Goal: Information Seeking & Learning: Find specific page/section

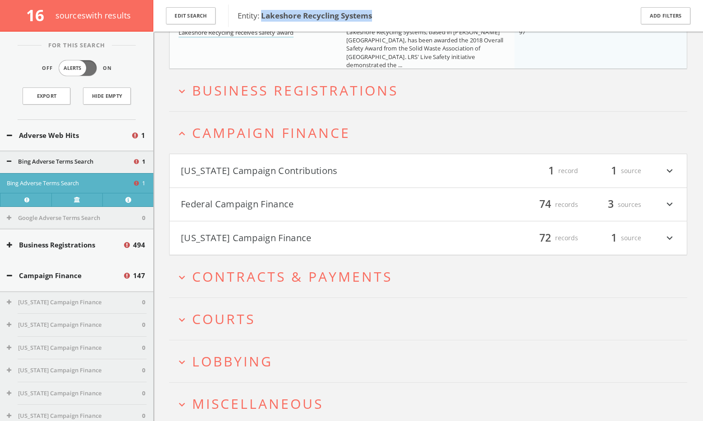
click at [281, 211] on button "Federal Campaign Finance" at bounding box center [304, 204] width 247 height 15
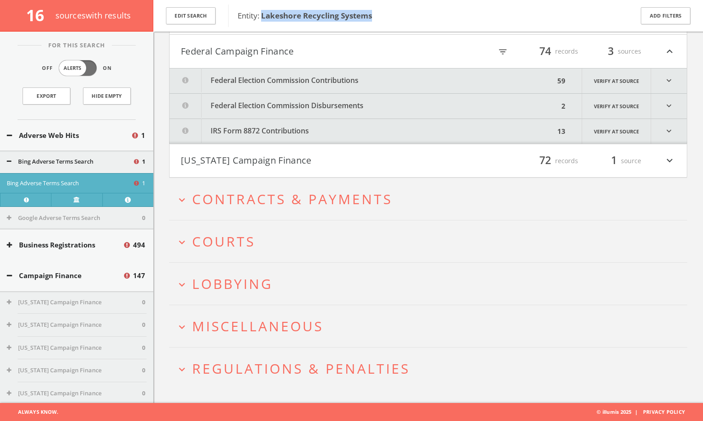
click at [329, 93] on button "Federal Election Commission Contributions" at bounding box center [361, 81] width 385 height 25
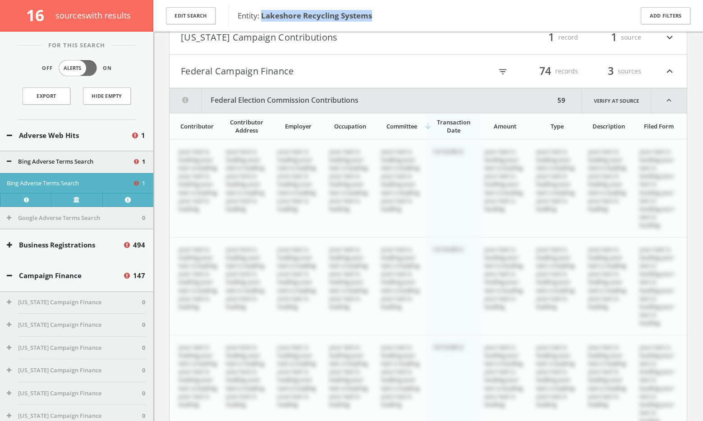
click at [279, 75] on button "Federal Campaign Finance" at bounding box center [304, 71] width 247 height 15
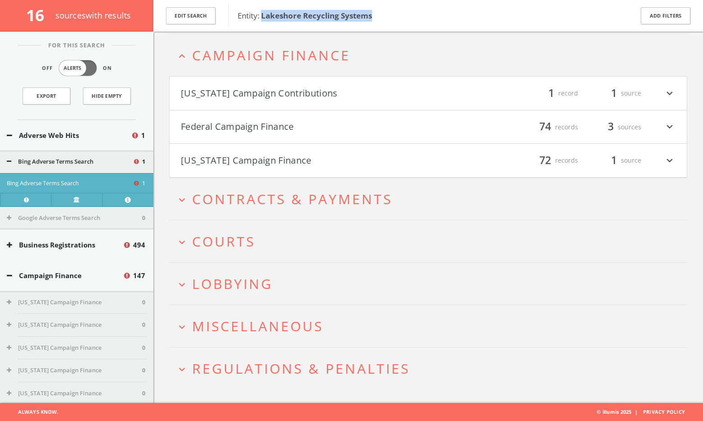
click at [275, 126] on button "Federal Campaign Finance" at bounding box center [304, 126] width 247 height 15
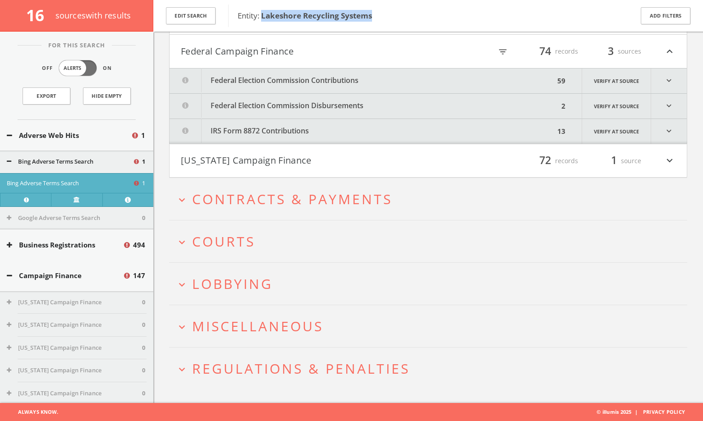
click at [310, 80] on button "Federal Election Commission Contributions" at bounding box center [361, 81] width 385 height 25
